Goal: Answer question/provide support: Answer question/provide support

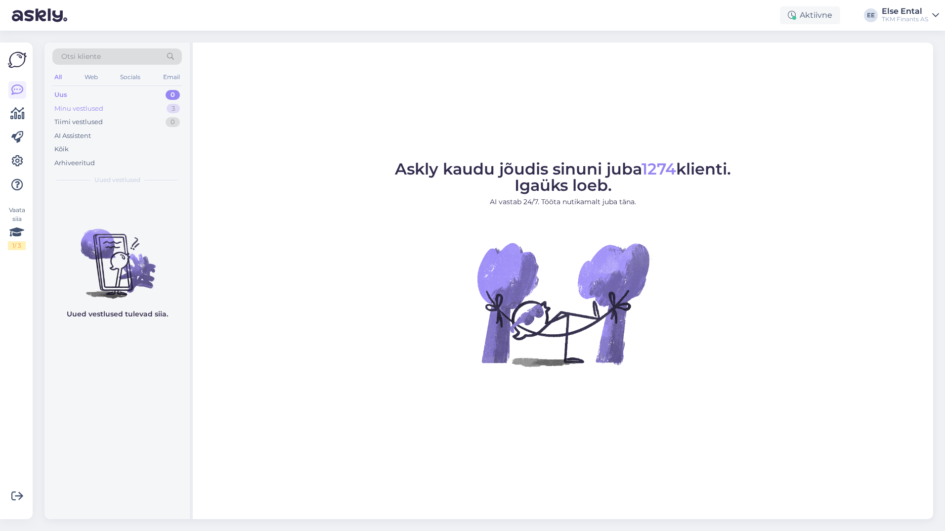
click at [71, 109] on div "Minu vestlused" at bounding box center [78, 109] width 49 height 10
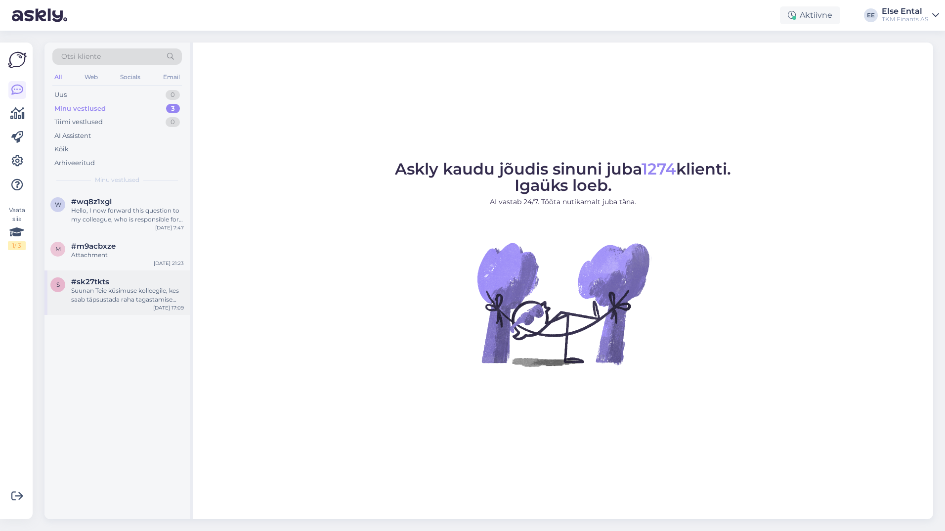
click at [92, 299] on div "Suunan Teie küsimuse kolleegile, kes saab täpsustada raha tagastamise tähtaegad…" at bounding box center [127, 295] width 113 height 18
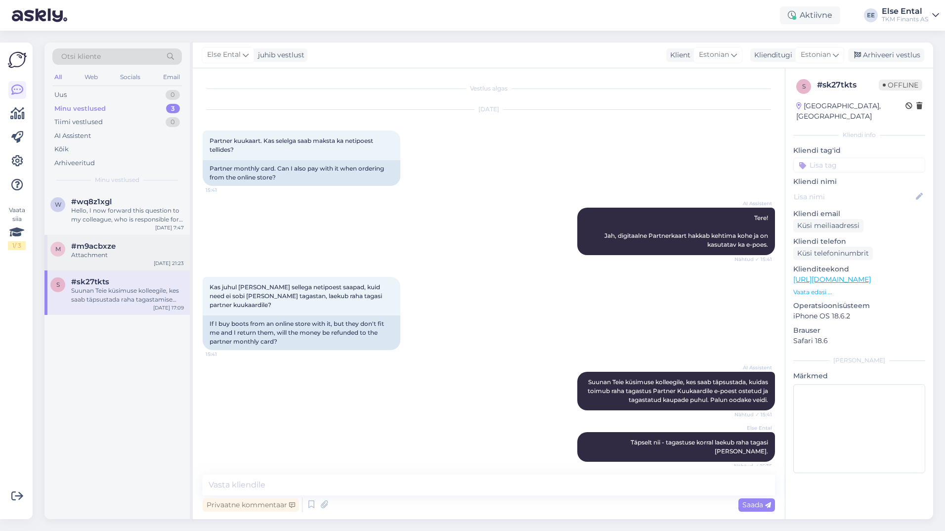
click at [79, 259] on div "Attachment" at bounding box center [127, 255] width 113 height 9
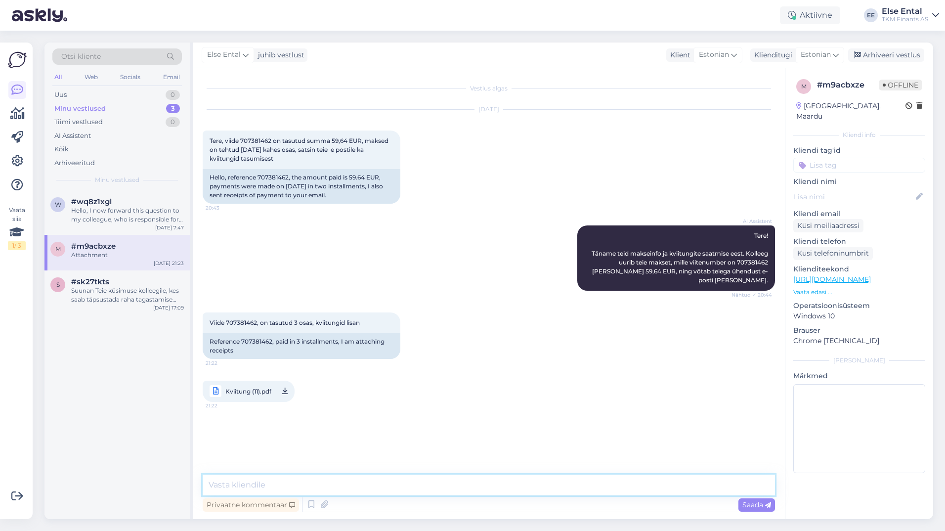
click at [533, 483] on textarea at bounding box center [489, 484] width 572 height 21
click at [451, 482] on textarea "Tere, vastasime Teie pöördumisele e-posti kaudu." at bounding box center [489, 484] width 572 height 21
click at [449, 484] on textarea "Tere, vastasime Teie pöördumisele e-posti kaudu." at bounding box center [489, 484] width 572 height 21
click at [240, 486] on textarea "Tere, vastasime Teie pöördumisele e-posti kaudu." at bounding box center [489, 484] width 572 height 21
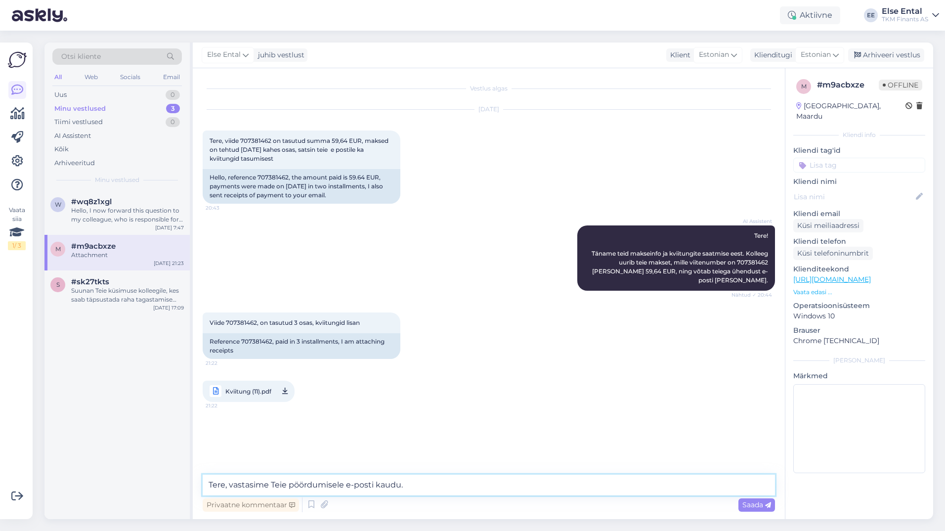
click at [437, 486] on textarea "Tere, vastasime Teie pöördumisele e-posti kaudu." at bounding box center [489, 484] width 572 height 21
type textarea "Tere, vastasime Teie pöördumisele e-posti kaudu."
click at [247, 385] on span "Kviitung (11).pdf" at bounding box center [248, 391] width 46 height 12
click at [419, 484] on textarea "Tere, vastasime Teie pöördumisele e-posti kaudu." at bounding box center [489, 484] width 572 height 21
click at [757, 505] on span "Saada" at bounding box center [756, 504] width 29 height 9
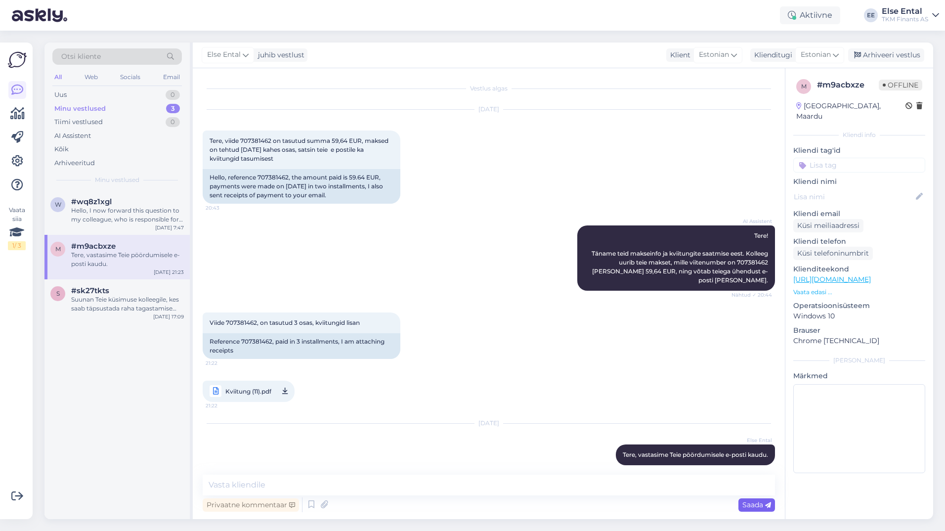
scroll to position [1, 0]
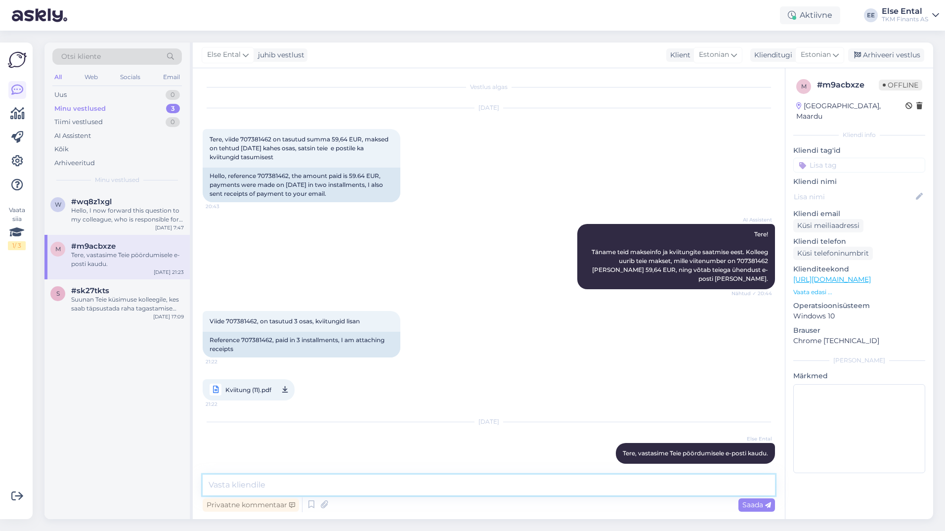
click at [615, 487] on textarea at bounding box center [489, 484] width 572 height 21
click at [877, 55] on div "Arhiveeri vestlus" at bounding box center [886, 54] width 76 height 13
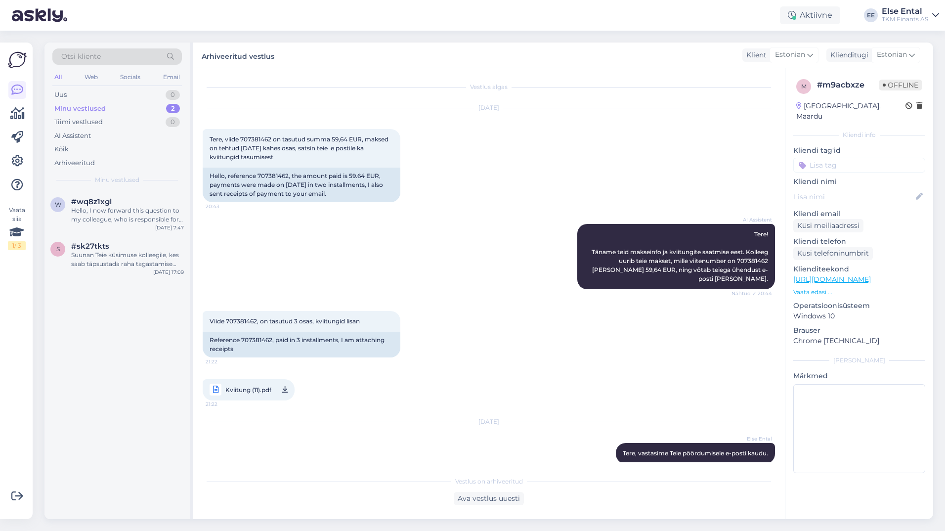
click at [87, 105] on div "Minu vestlused" at bounding box center [79, 109] width 51 height 10
click at [86, 218] on div "Hello, I now forward this question to my colleague, who is responsible for this…" at bounding box center [127, 215] width 113 height 18
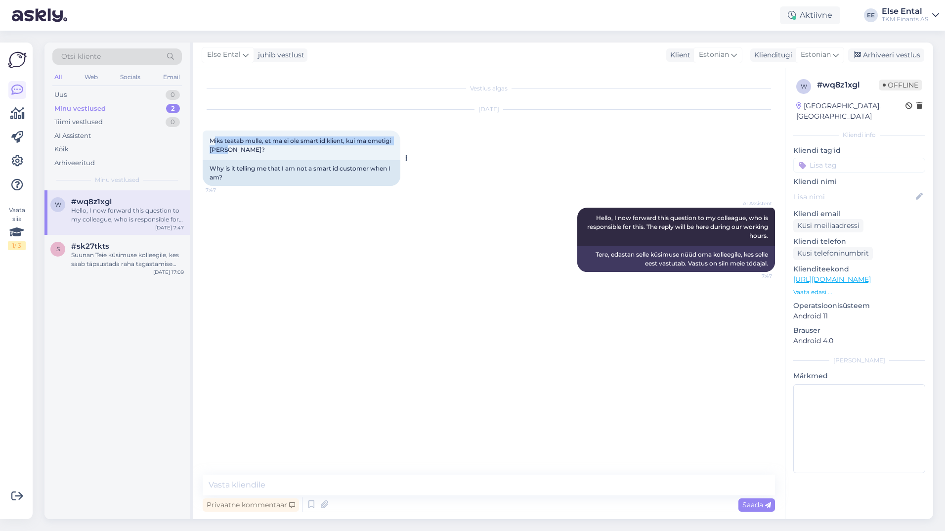
drag, startPoint x: 262, startPoint y: 156, endPoint x: 212, endPoint y: 141, distance: 51.9
click at [212, 141] on div "Miks teatab mulle, et ma ei ole smart id klient, kui ma ometigi [PERSON_NAME]? …" at bounding box center [302, 145] width 198 height 30
drag, startPoint x: 212, startPoint y: 141, endPoint x: 250, endPoint y: 151, distance: 38.7
click at [250, 151] on span "Miks teatab mulle, et ma ei ole smart id klient, kui ma ometigi [PERSON_NAME]?" at bounding box center [301, 145] width 183 height 16
click at [124, 268] on div "Suunan Teie küsimuse kolleegile, kes saab täpsustada raha tagastamise tähtaegad…" at bounding box center [127, 260] width 113 height 18
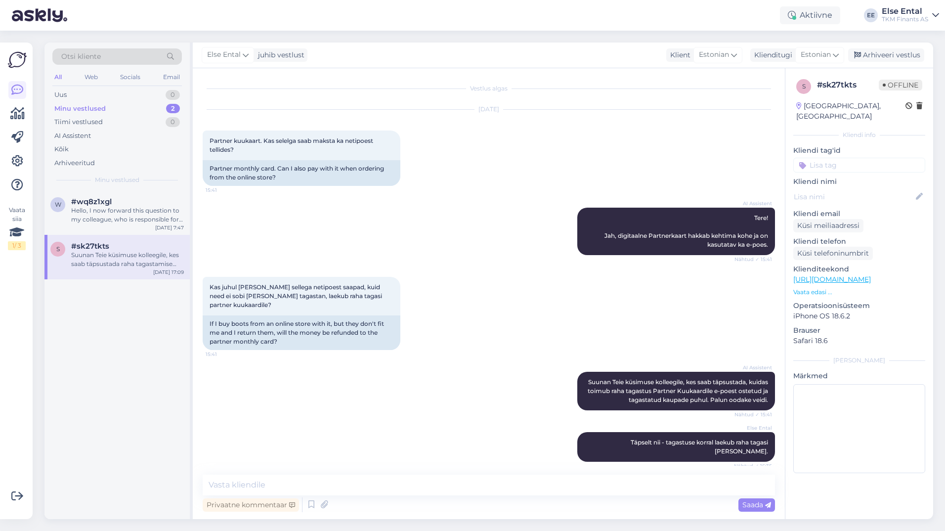
scroll to position [144, 0]
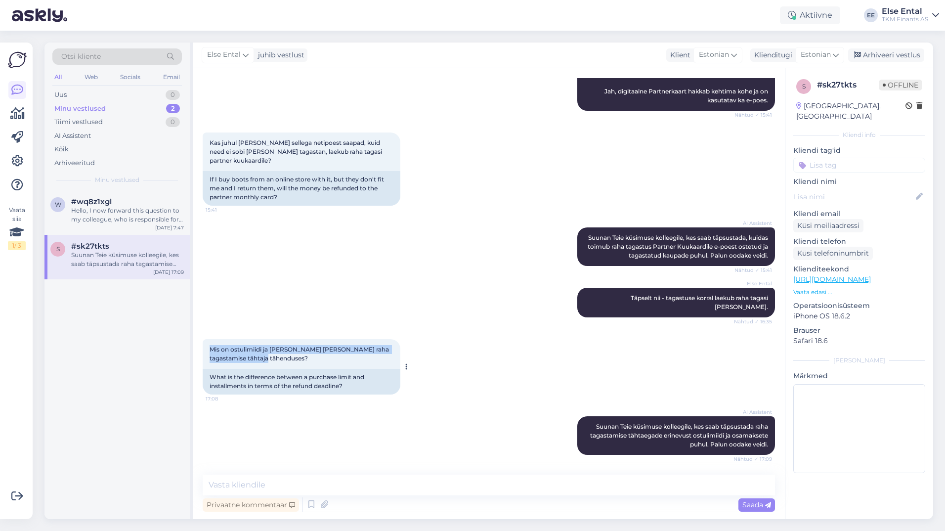
drag, startPoint x: 281, startPoint y: 359, endPoint x: 209, endPoint y: 350, distance: 72.1
click at [209, 350] on div "Mis on ostulimiidi ja [PERSON_NAME] [PERSON_NAME] raha tagastamise tähtaja tähe…" at bounding box center [302, 354] width 198 height 30
drag, startPoint x: 209, startPoint y: 350, endPoint x: 229, endPoint y: 358, distance: 21.7
copy span "Mis on ostulimiidi ja [PERSON_NAME] [PERSON_NAME] raha tagastamise tähtaja tähe…"
click at [20, 164] on icon at bounding box center [17, 161] width 12 height 12
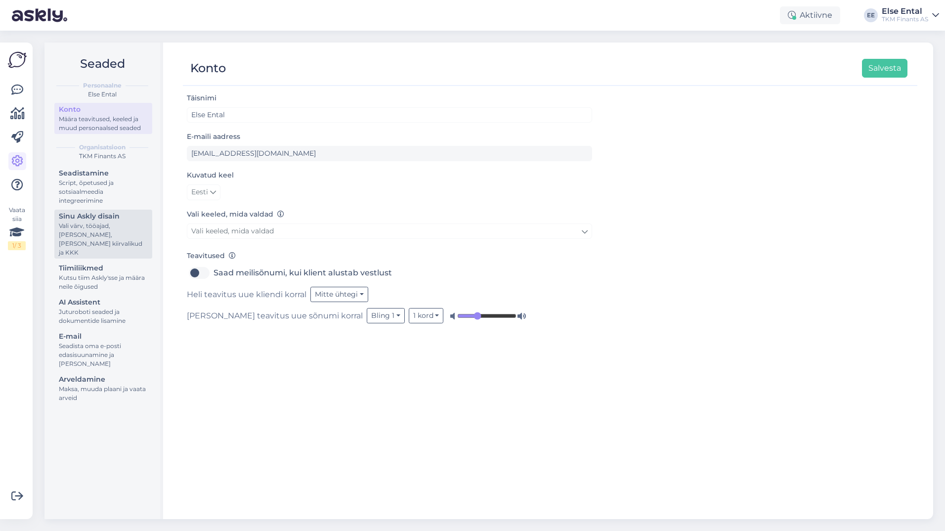
click at [119, 229] on div "Vali värv, tööajad, [PERSON_NAME], [PERSON_NAME] kiirvalikud ja KKK" at bounding box center [103, 239] width 89 height 36
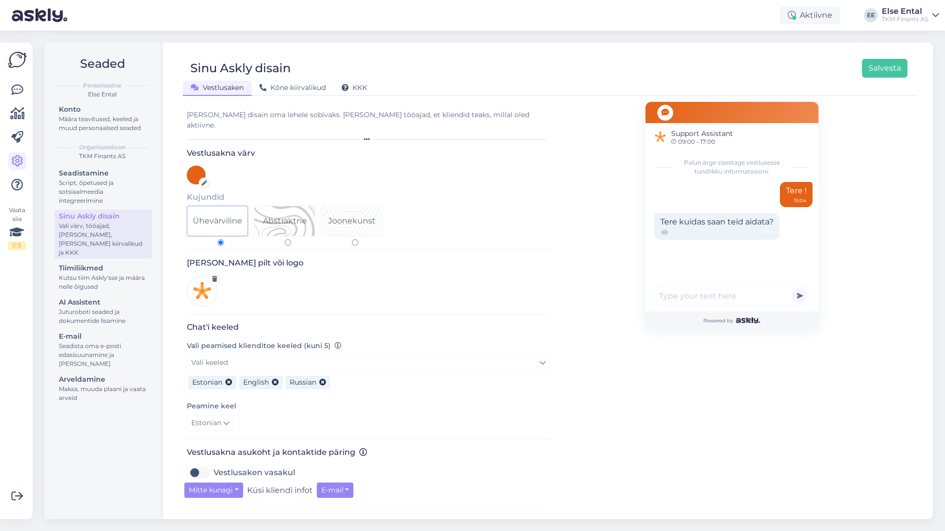
scroll to position [198, 0]
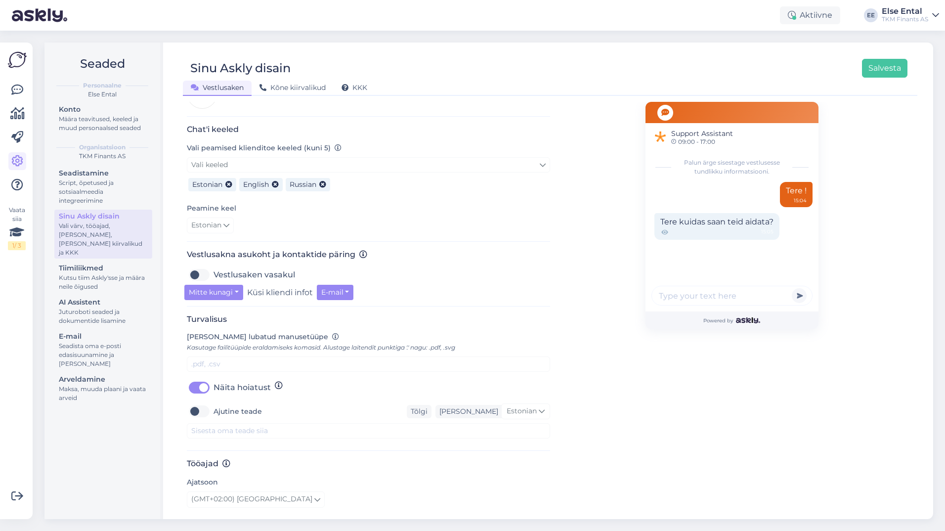
click at [213, 403] on label "Ajutine teade" at bounding box center [237, 411] width 48 height 16
click at [200, 403] on input "Ajutine teade" at bounding box center [199, 411] width 25 height 16
checkbox input "true"
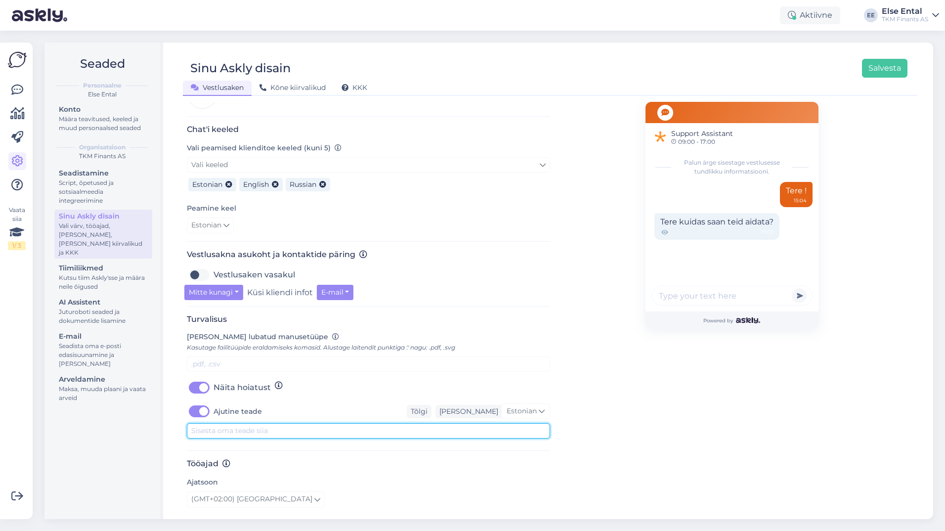
click at [231, 423] on textarea at bounding box center [368, 430] width 363 height 15
click at [223, 423] on textarea at bounding box center [368, 430] width 363 height 15
paste textarea "[DATE] hilisõhtul võib esineda häireid teenuste töös, vabandame võimalike ebamu…"
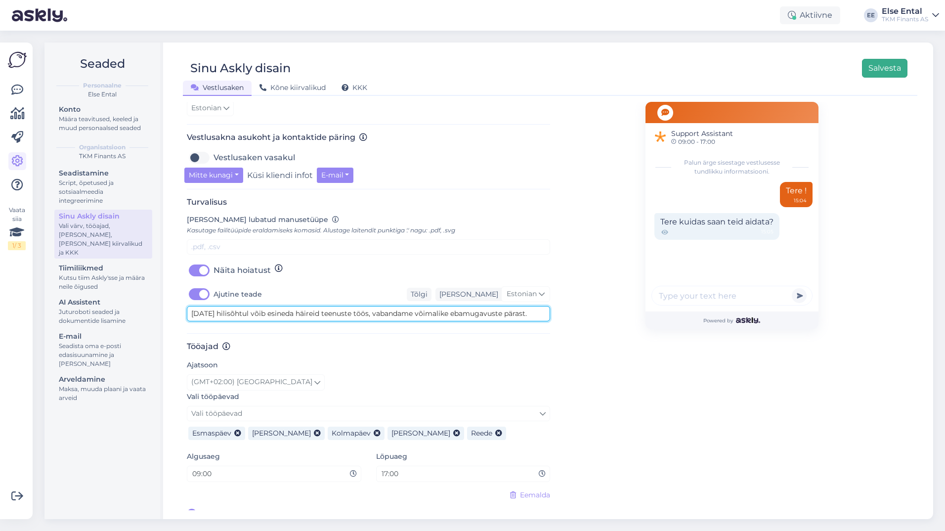
type textarea "[DATE] hilisõhtul võib esineda häireid teenuste töös, vabandame võimalike ebamu…"
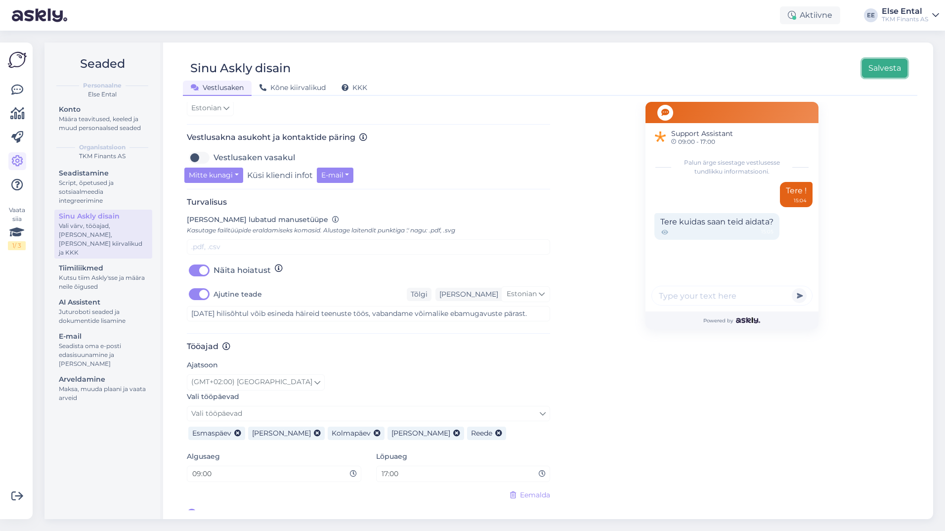
click at [883, 70] on button "Salvesta" at bounding box center [884, 68] width 45 height 19
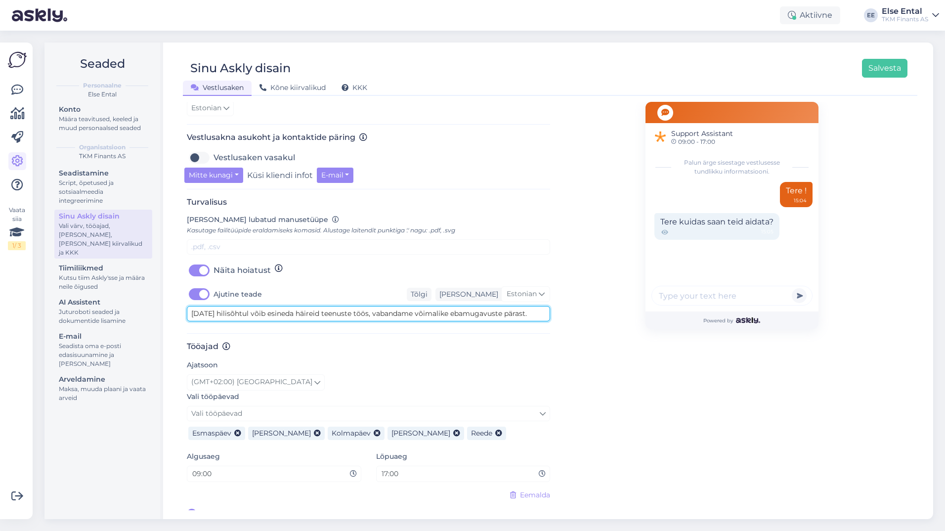
click at [243, 306] on textarea "[DATE] hilisõhtul võib esineda häireid teenuste töös, vabandame võimalike ebamu…" at bounding box center [368, 313] width 363 height 15
type textarea "[DATE] õhtul võib esineda häireid teenuste töös, vabandame võimalike ebamugavus…"
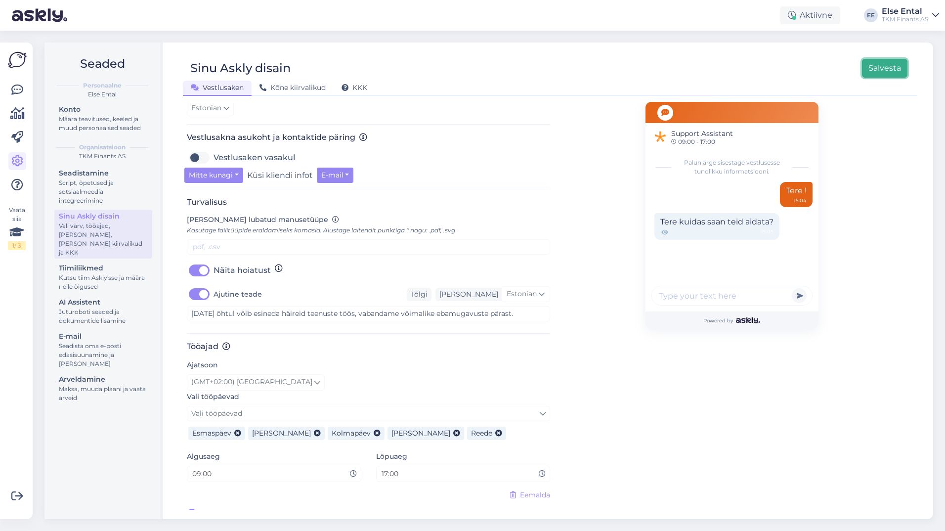
click at [878, 68] on button "Salvesta" at bounding box center [884, 68] width 45 height 19
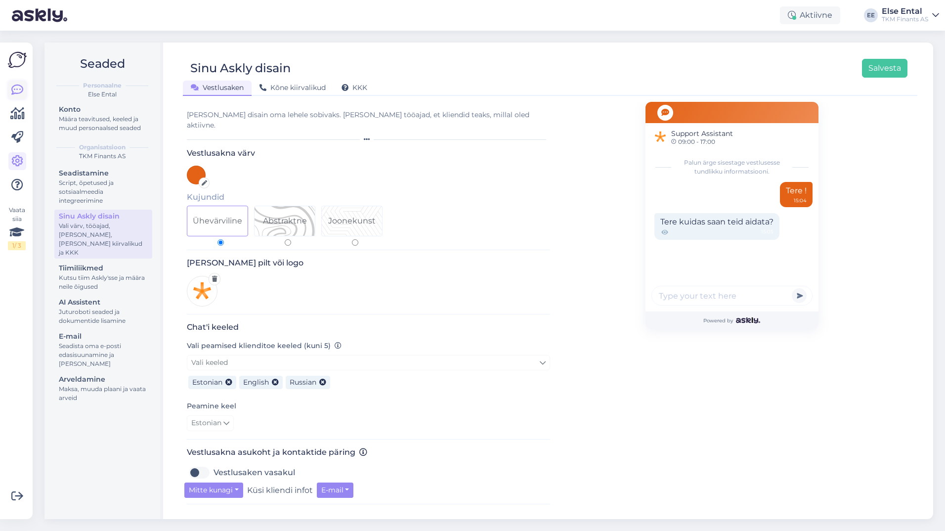
click at [11, 86] on link at bounding box center [17, 90] width 18 height 18
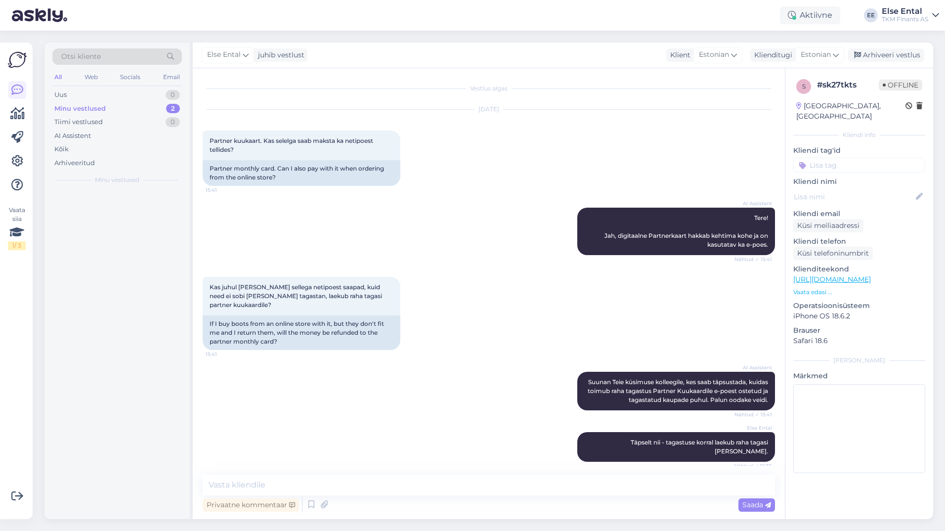
scroll to position [144, 0]
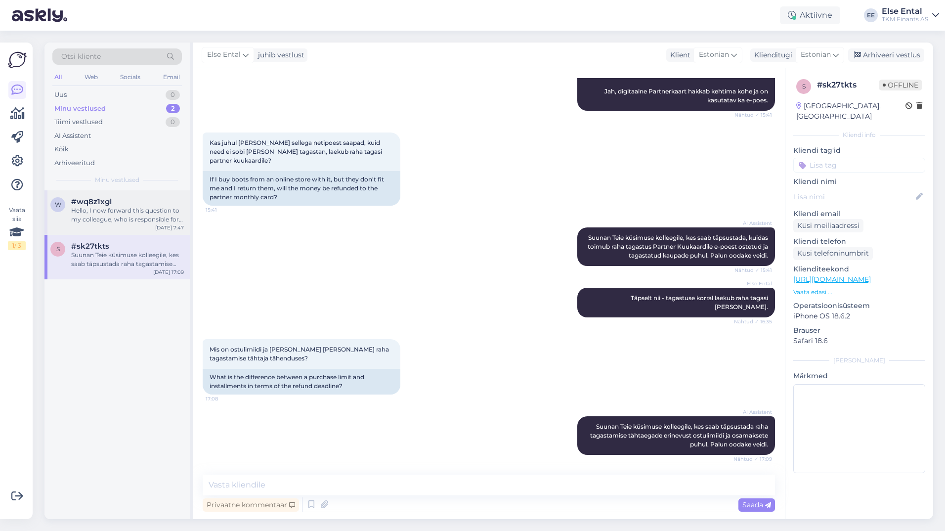
click at [111, 221] on div "Hello, I now forward this question to my colleague, who is responsible for this…" at bounding box center [127, 215] width 113 height 18
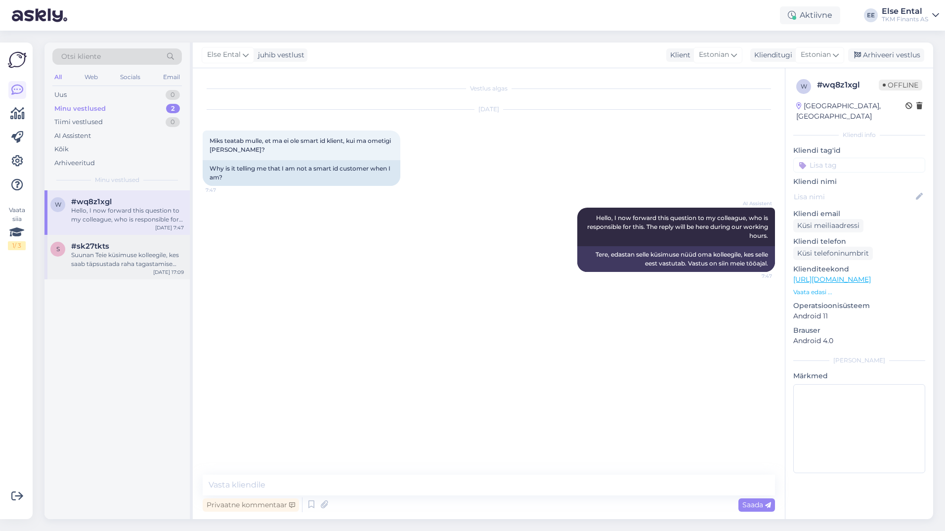
click at [120, 251] on div "Suunan Teie küsimuse kolleegile, kes saab täpsustada raha tagastamise tähtaegad…" at bounding box center [127, 260] width 113 height 18
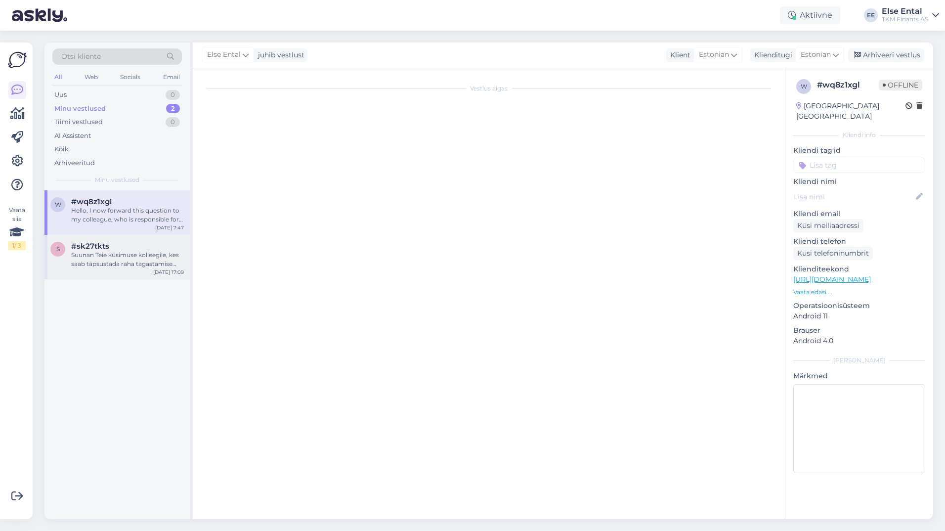
scroll to position [144, 0]
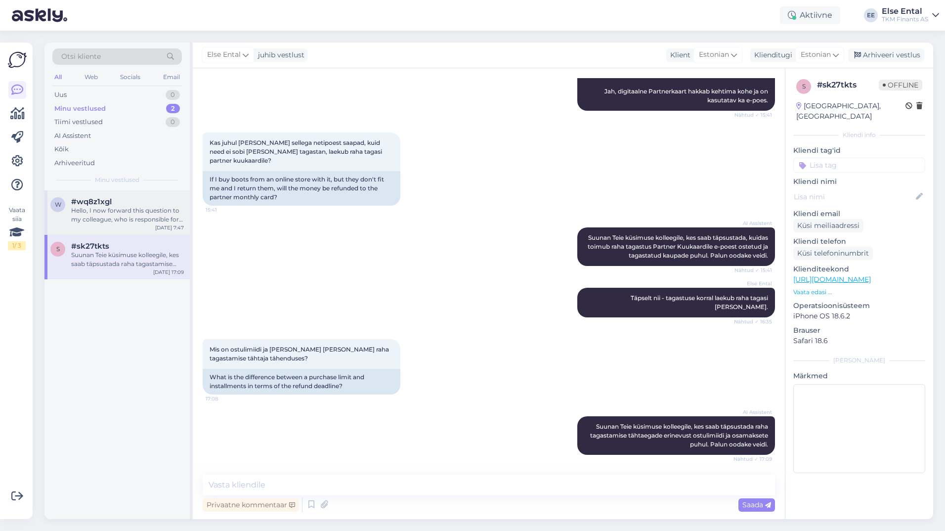
click at [142, 227] on div "w #wq8z1xgl Hello, I now forward this question to my colleague, who is responsi…" at bounding box center [116, 212] width 145 height 44
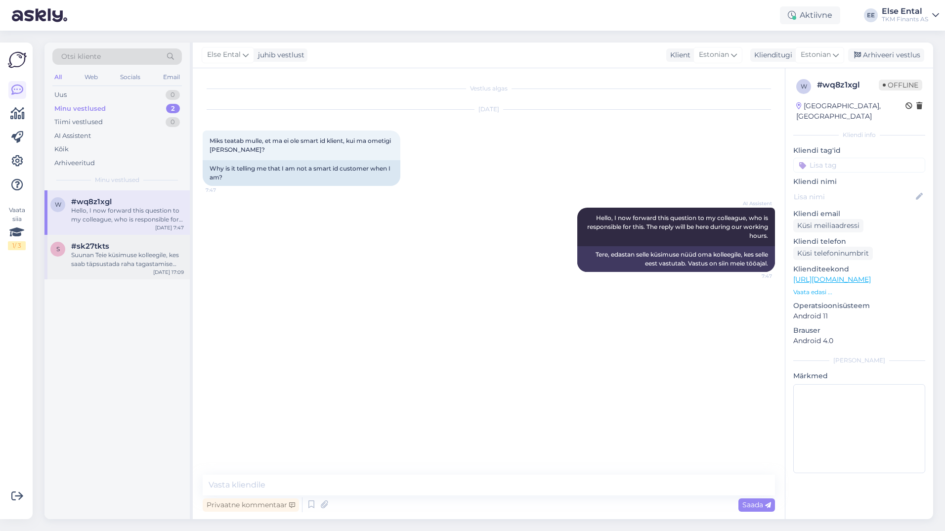
click at [98, 259] on div "Suunan Teie küsimuse kolleegile, kes saab täpsustada raha tagastamise tähtaegad…" at bounding box center [127, 260] width 113 height 18
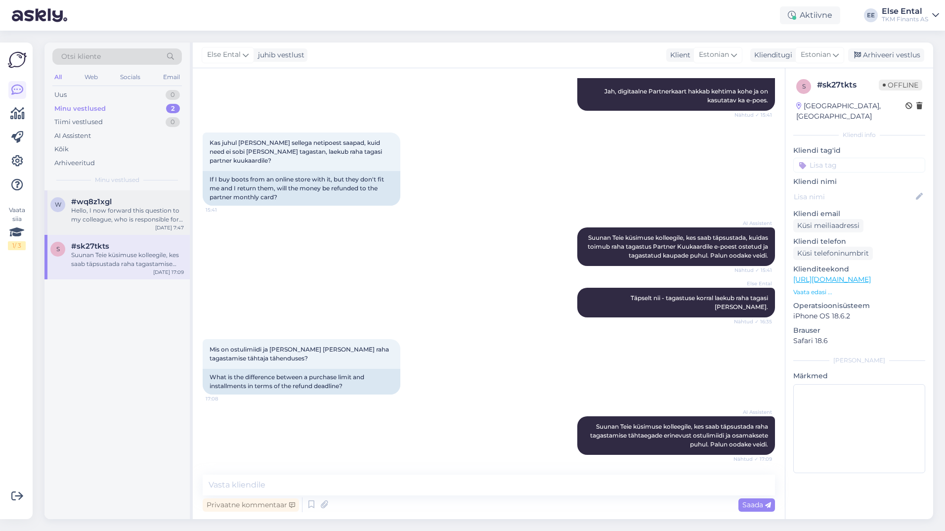
click at [109, 211] on div "Hello, I now forward this question to my colleague, who is responsible for this…" at bounding box center [127, 215] width 113 height 18
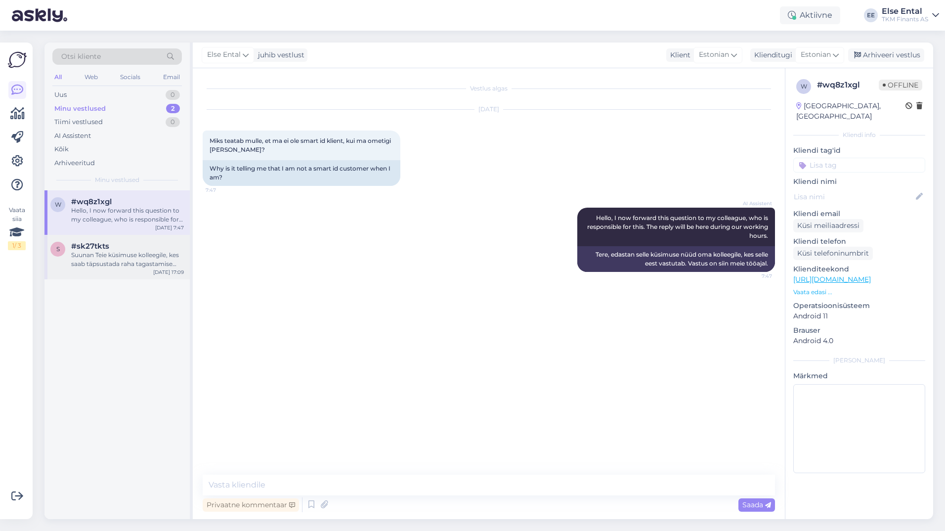
click at [120, 263] on div "Suunan Teie küsimuse kolleegile, kes saab täpsustada raha tagastamise tähtaegad…" at bounding box center [127, 260] width 113 height 18
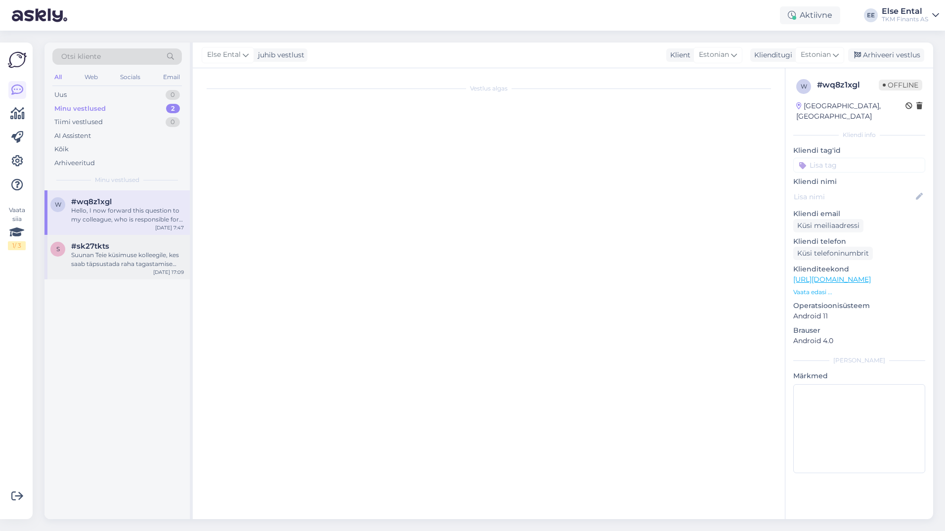
scroll to position [144, 0]
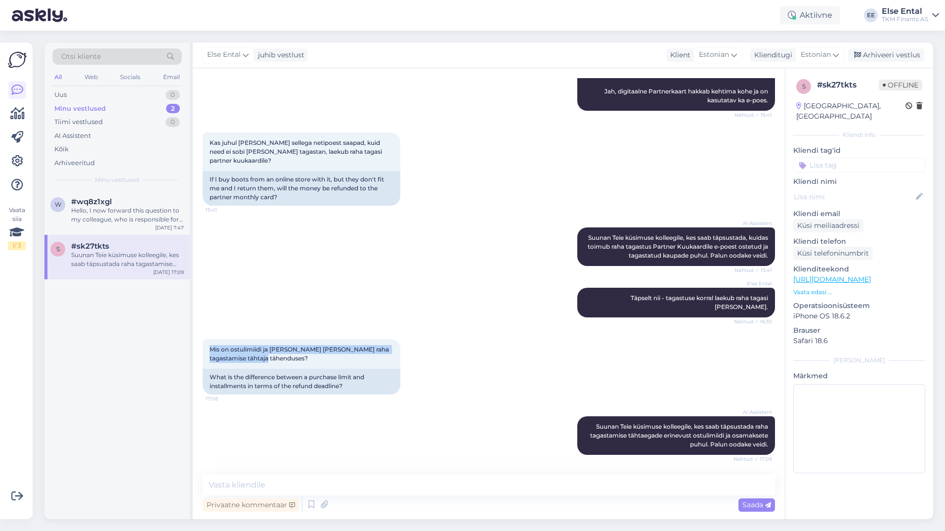
drag, startPoint x: 295, startPoint y: 360, endPoint x: 200, endPoint y: 348, distance: 95.5
click at [200, 348] on div "Vestlus algas [DATE] Partner kuukaart. Kas selelga saab maksta ka netipoest tel…" at bounding box center [489, 293] width 592 height 451
click at [309, 481] on textarea at bounding box center [489, 484] width 572 height 21
click at [247, 483] on textarea at bounding box center [489, 484] width 572 height 21
click at [248, 482] on textarea at bounding box center [489, 484] width 572 height 21
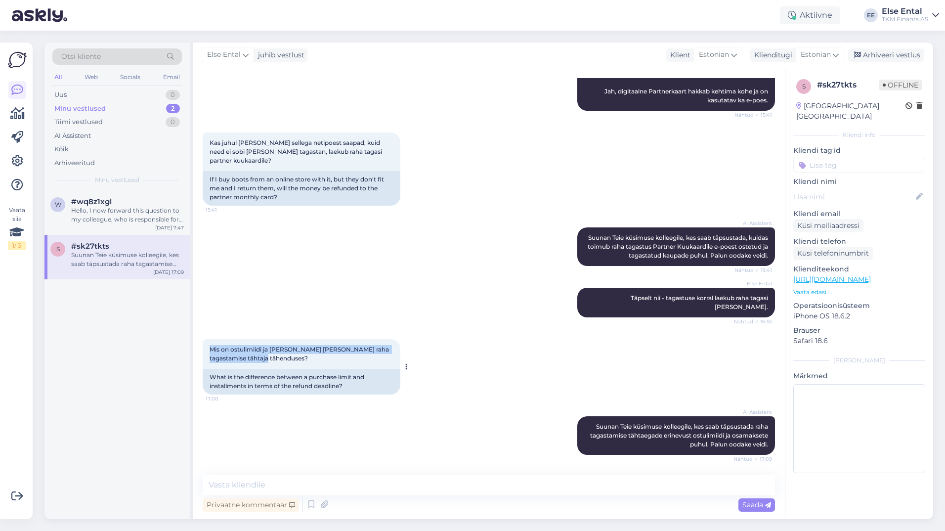
drag, startPoint x: 285, startPoint y: 360, endPoint x: 205, endPoint y: 349, distance: 80.3
click at [205, 349] on div "Mis on ostulimiidi ja [PERSON_NAME] [PERSON_NAME] raha tagastamise tähtaja tähe…" at bounding box center [302, 354] width 198 height 30
drag, startPoint x: 205, startPoint y: 349, endPoint x: 291, endPoint y: 362, distance: 86.4
click at [291, 362] on div "Mis on ostulimiidi ja [PERSON_NAME] [PERSON_NAME] raha tagastamise tähtaja tähe…" at bounding box center [302, 354] width 198 height 30
click at [249, 490] on textarea at bounding box center [489, 484] width 572 height 21
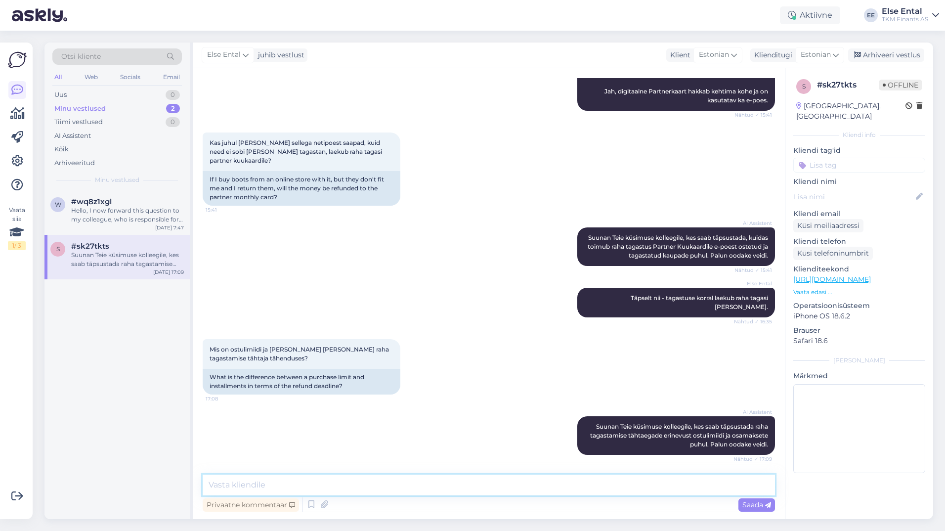
click at [357, 481] on textarea at bounding box center [489, 484] width 572 height 21
click at [355, 485] on textarea at bounding box center [489, 484] width 572 height 21
click at [281, 479] on textarea at bounding box center [489, 484] width 572 height 21
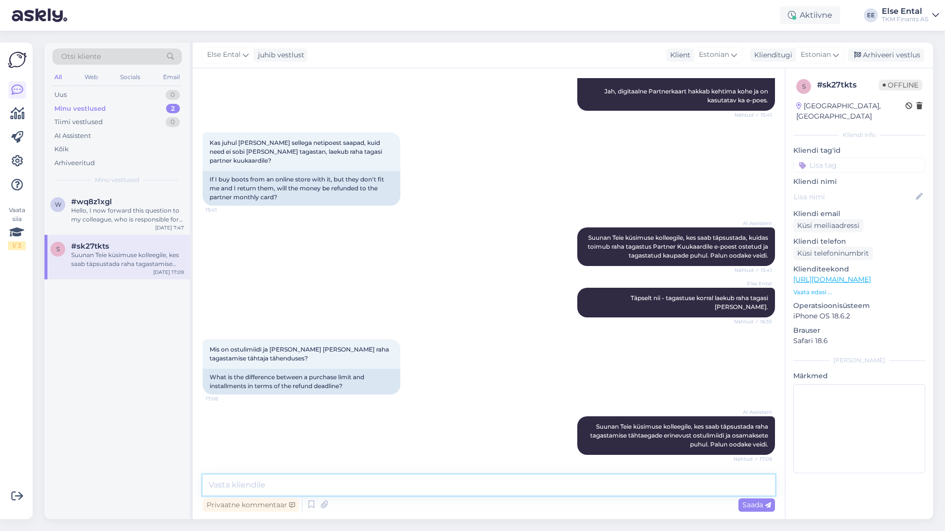
click at [276, 482] on textarea at bounding box center [489, 484] width 572 height 21
click at [274, 482] on textarea at bounding box center [489, 484] width 572 height 21
paste textarea "Ostulimiidiga sooritatud ostude puhul kantakse kaupade tagastuse korral kliendi…"
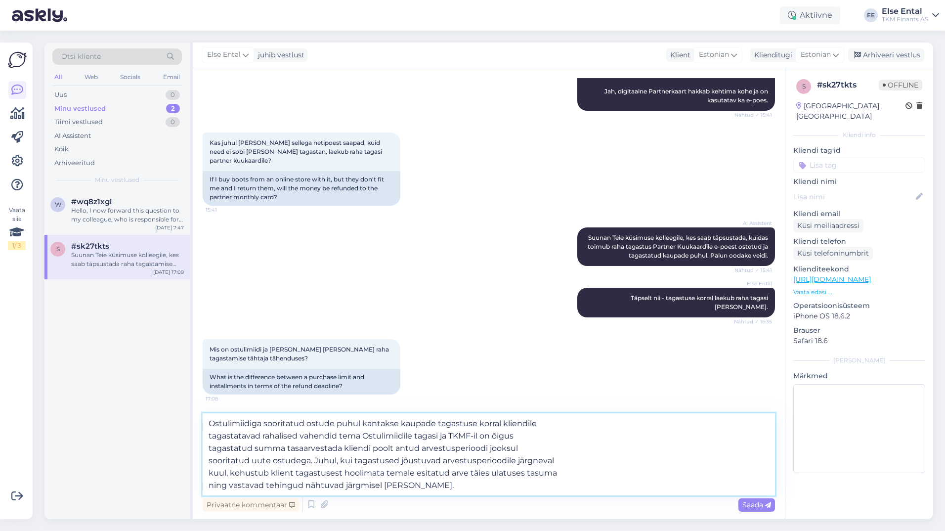
click at [440, 488] on textarea "Ostulimiidiga sooritatud ostude puhul kantakse kaupade tagastuse korral kliendi…" at bounding box center [489, 454] width 572 height 82
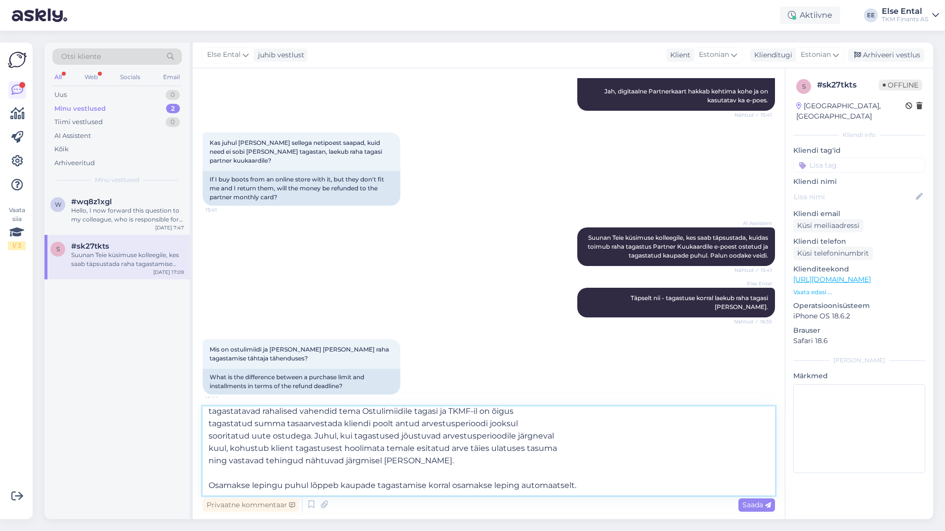
click at [252, 486] on textarea "Ostulimiidiga sooritatud ostude puhul kantakse kaupade tagastuse korral kliendi…" at bounding box center [489, 450] width 572 height 89
click at [492, 485] on textarea "Ostulimiidiga sooritatud ostude puhul kantakse kaupade tagastuse korral kliendi…" at bounding box center [489, 450] width 572 height 89
click at [613, 482] on textarea "Ostulimiidiga sooritatud ostude puhul kantakse kaupade tagastuse korral kliendi…" at bounding box center [489, 450] width 572 height 89
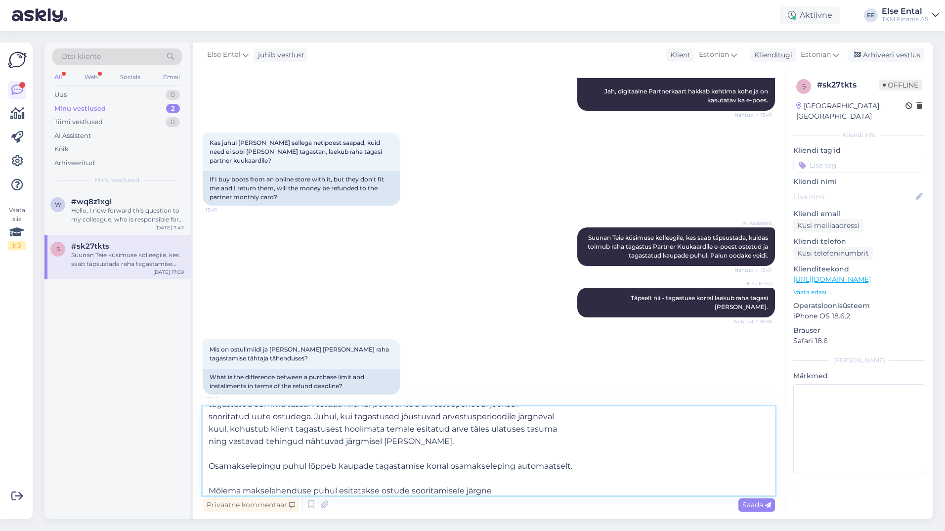
scroll to position [42, 0]
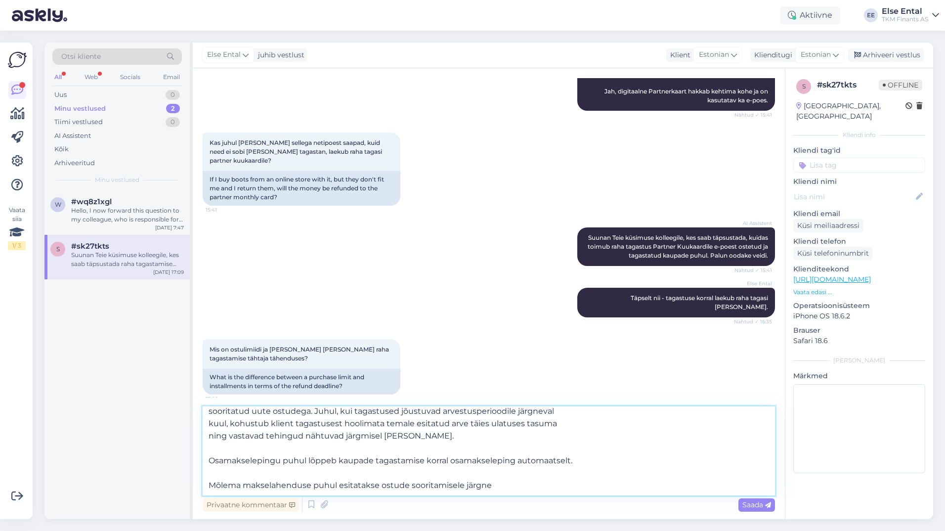
drag, startPoint x: 510, startPoint y: 489, endPoint x: 382, endPoint y: 489, distance: 128.0
click at [382, 489] on textarea "Ostulimiidiga sooritatud ostude puhul kantakse kaupade tagastuse korral kliendi…" at bounding box center [489, 450] width 572 height 89
click at [676, 489] on textarea "Ostulimiidiga sooritatud ostude puhul kantakse kaupade tagastuse korral kliendi…" at bounding box center [489, 450] width 572 height 89
click at [645, 485] on textarea "Ostulimiidiga sooritatud ostude puhul kantakse kaupade tagastuse korral kliendi…" at bounding box center [489, 450] width 572 height 89
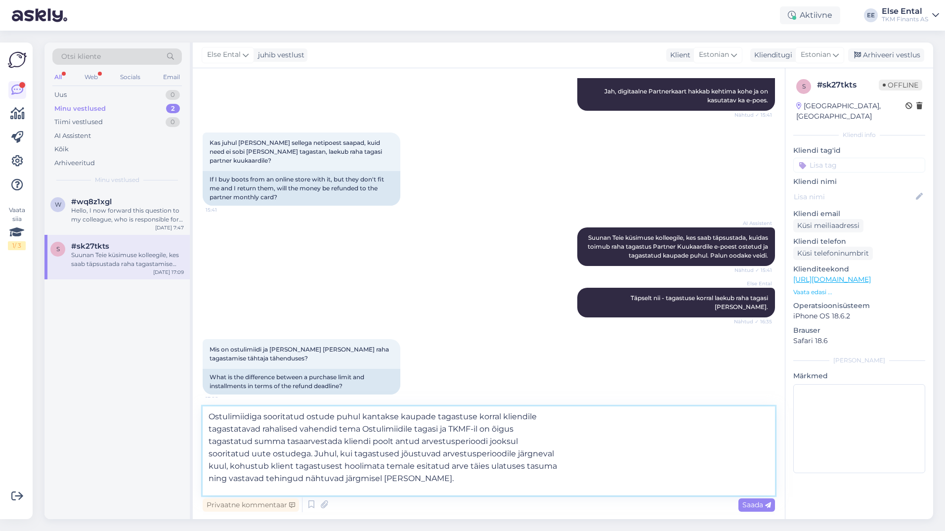
type textarea "Ostulimiidiga sooritatud ostude puhul kantakse kaupade tagastuse korral kliendi…"
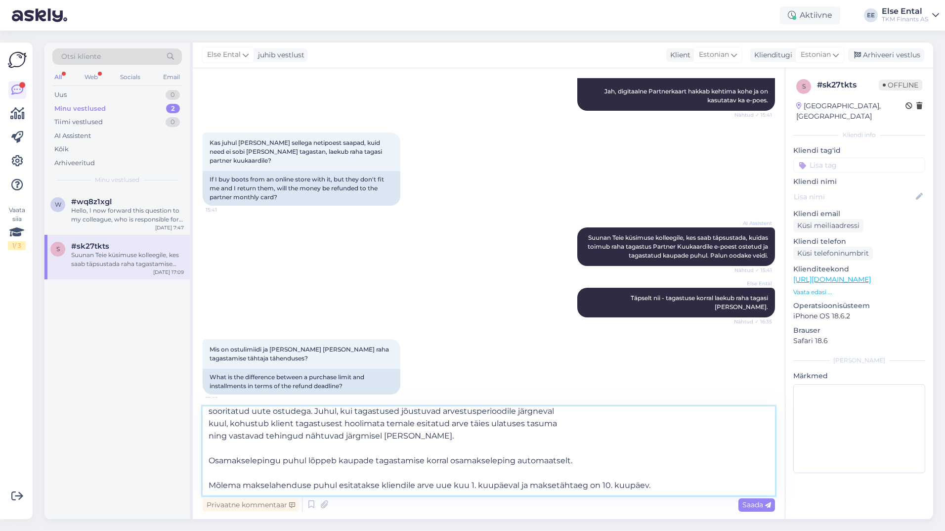
click at [586, 458] on textarea "Ostulimiidiga sooritatud ostude puhul kantakse kaupade tagastuse korral kliendi…" at bounding box center [489, 450] width 572 height 89
click at [685, 484] on textarea "Ostulimiidiga sooritatud ostude puhul kantakse kaupade tagastuse korral kliendi…" at bounding box center [489, 450] width 572 height 89
click at [748, 505] on span "Saada" at bounding box center [756, 504] width 29 height 9
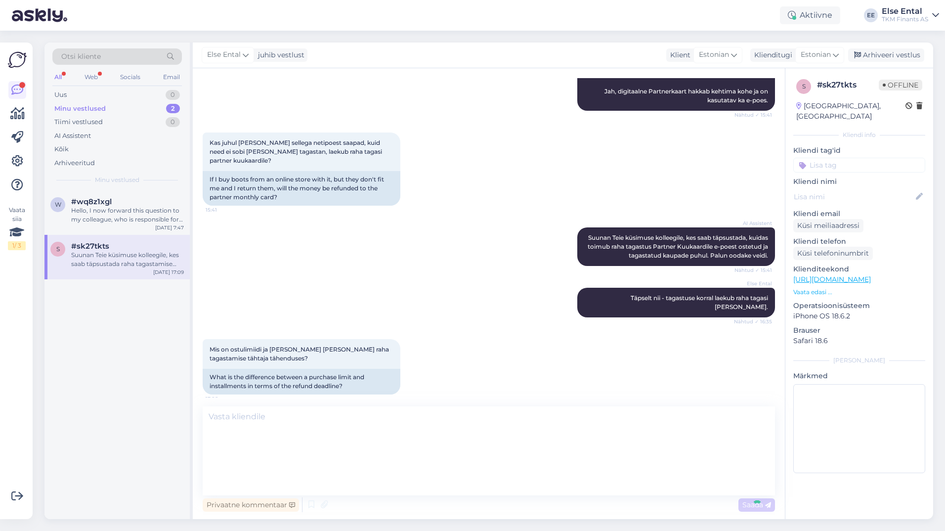
scroll to position [0, 0]
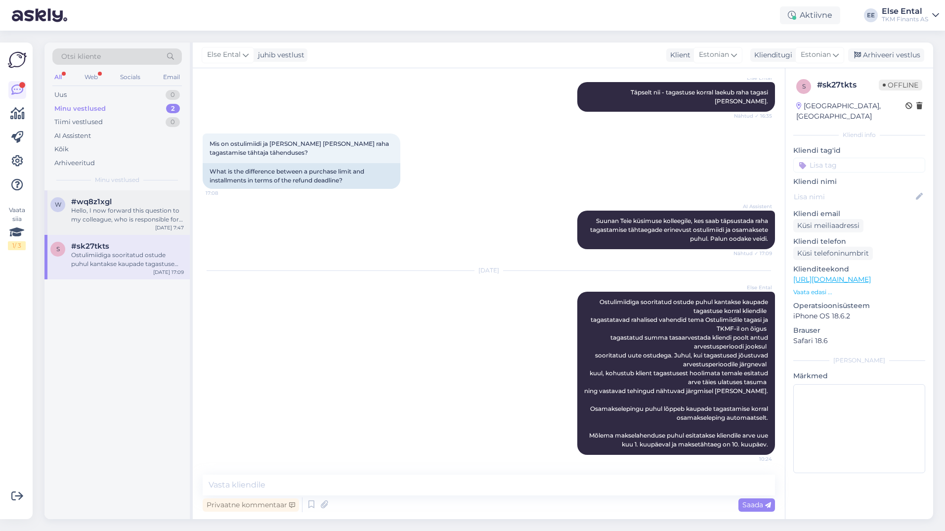
click at [102, 214] on div "Hello, I now forward this question to my colleague, who is responsible for this…" at bounding box center [127, 215] width 113 height 18
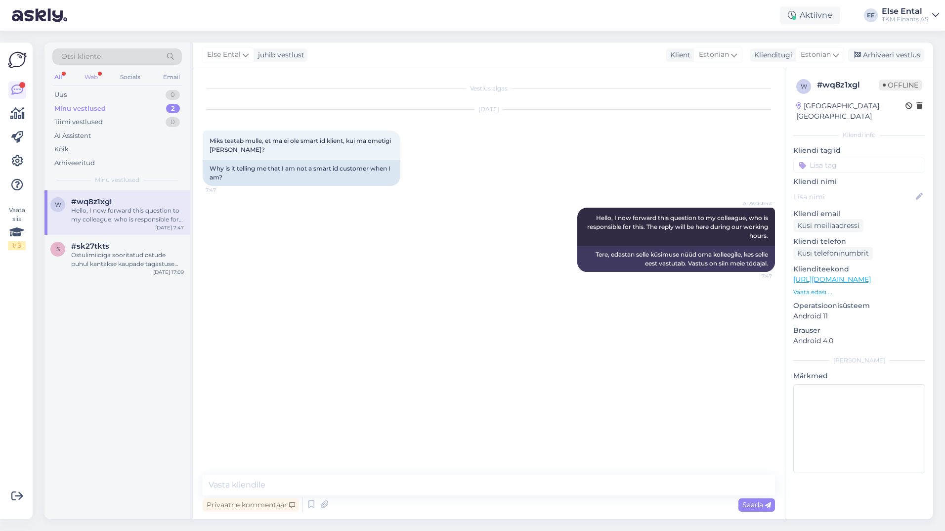
click at [90, 73] on div "Web" at bounding box center [91, 77] width 17 height 13
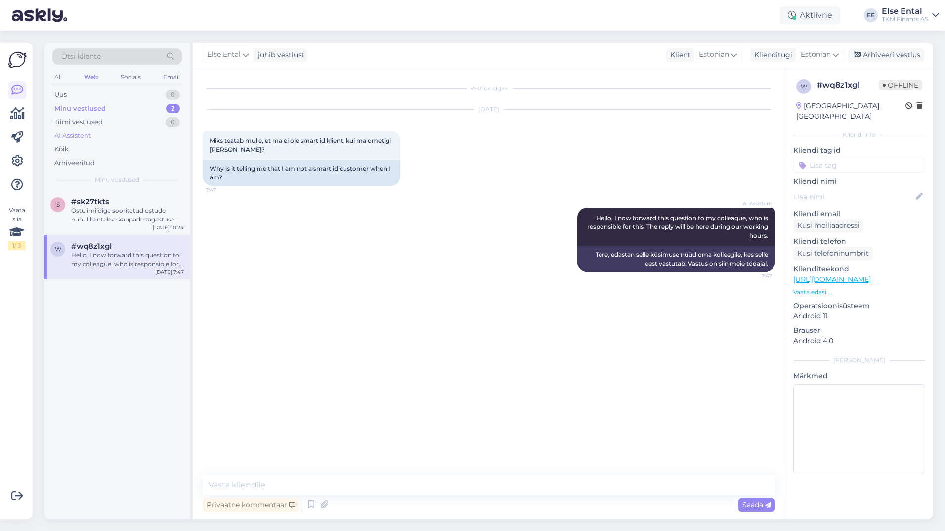
click at [82, 137] on div "AI Assistent" at bounding box center [72, 136] width 37 height 10
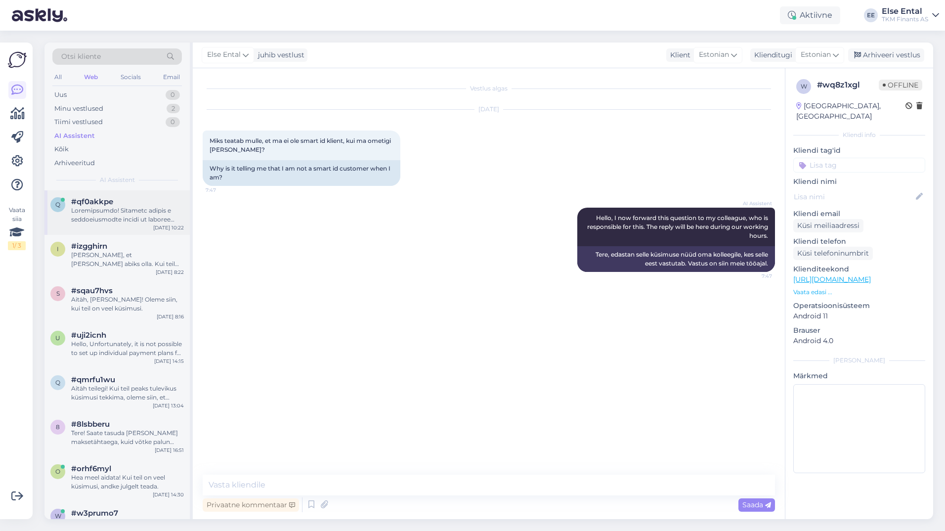
click at [86, 212] on div at bounding box center [127, 215] width 113 height 18
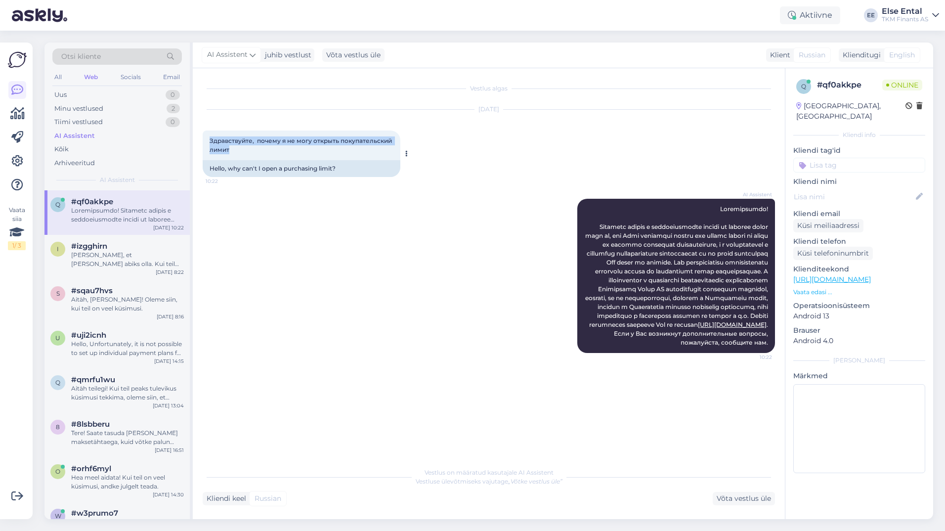
drag, startPoint x: 239, startPoint y: 155, endPoint x: 208, endPoint y: 141, distance: 34.1
click at [208, 141] on div "Здравствуйте, почему я не могу открыть покупательский лимит 10:22" at bounding box center [302, 145] width 198 height 30
click at [113, 245] on div "#izgghirn" at bounding box center [127, 246] width 113 height 9
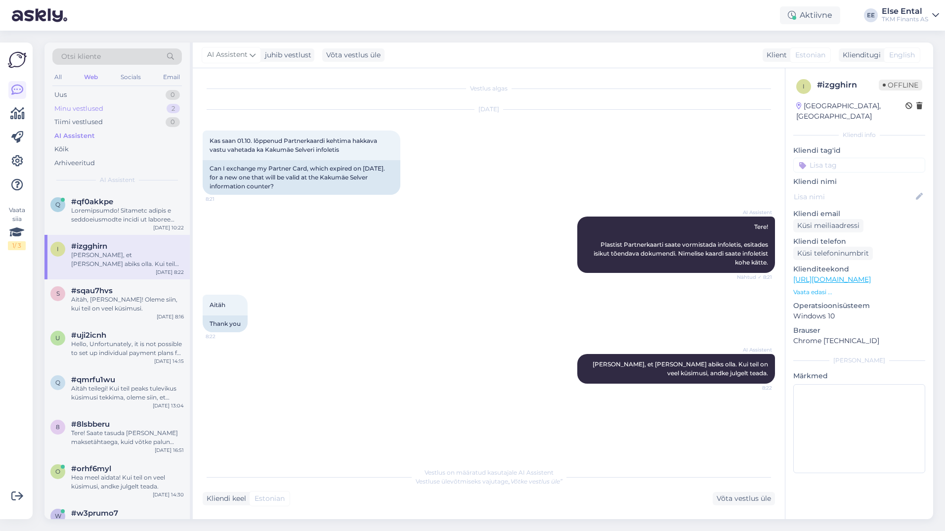
click at [101, 113] on div "Minu vestlused 2" at bounding box center [116, 109] width 129 height 14
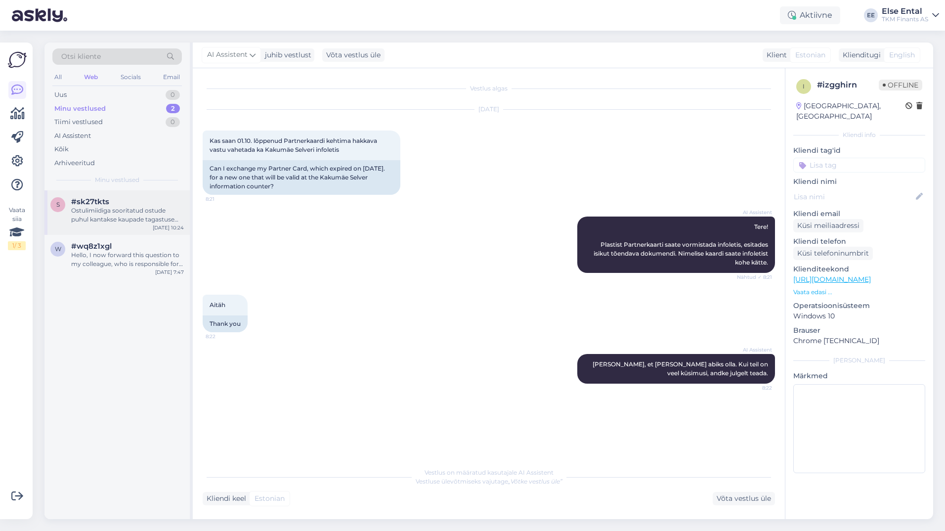
click at [106, 218] on div "Ostulimiidiga sooritatud ostude puhul kantakse kaupade tagastuse korral kliendi…" at bounding box center [127, 215] width 113 height 18
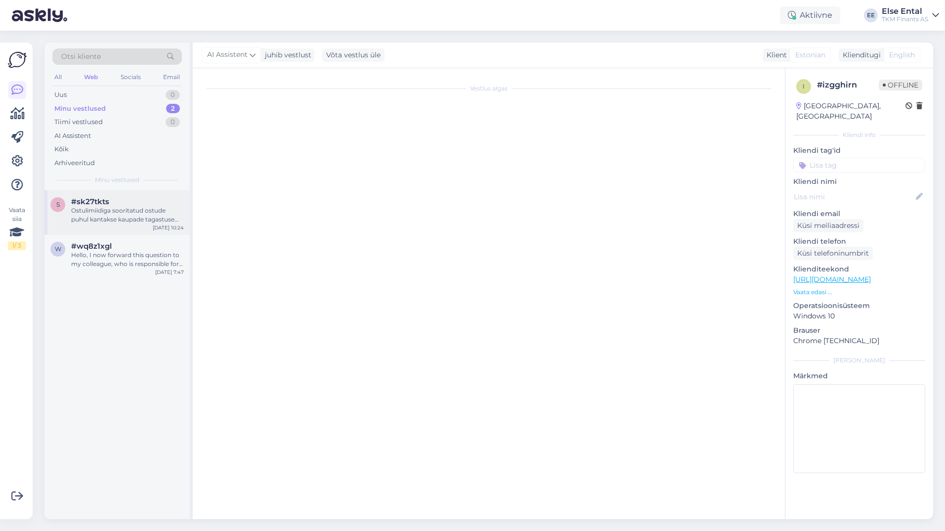
scroll to position [350, 0]
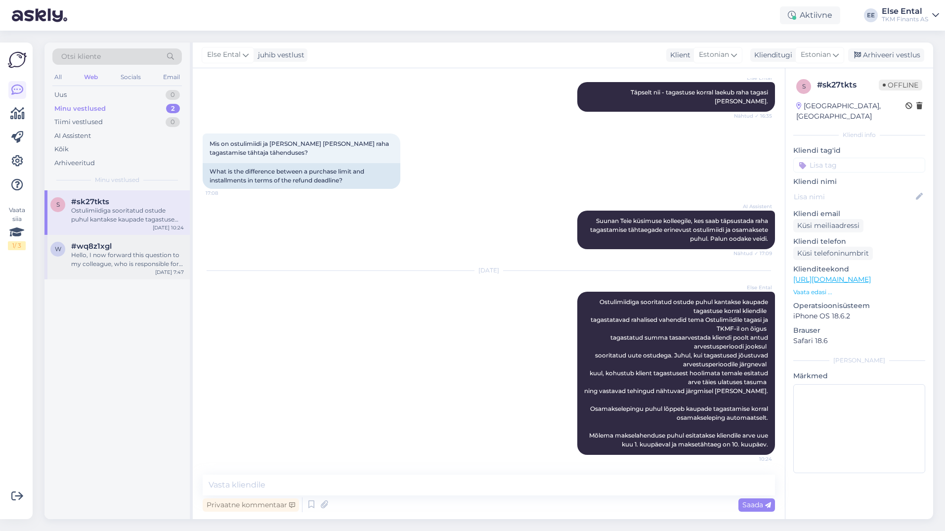
click at [124, 254] on div "Hello, I now forward this question to my colleague, who is responsible for this…" at bounding box center [127, 260] width 113 height 18
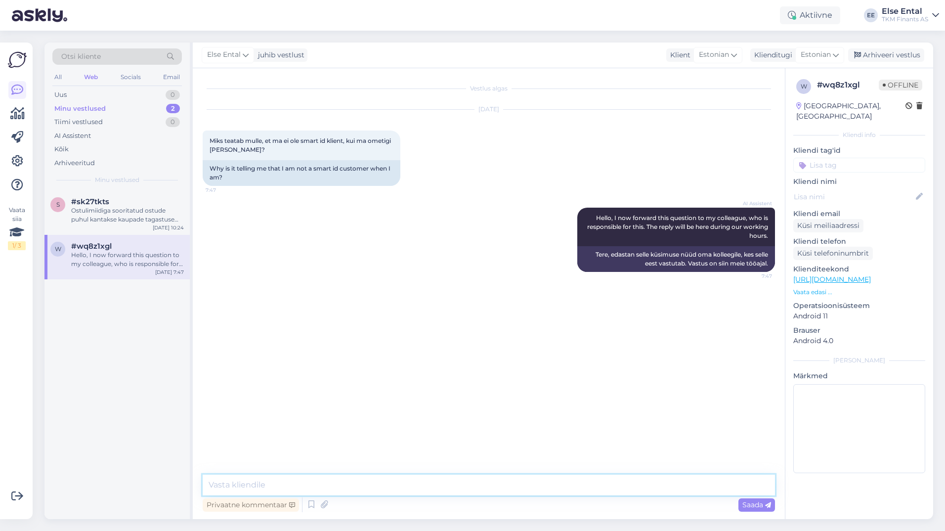
click at [253, 482] on textarea at bounding box center [489, 484] width 572 height 21
type textarea "Kas Teie Smart-ID mujal, nt pangas, töötab?"
